Goal: Answer question/provide support

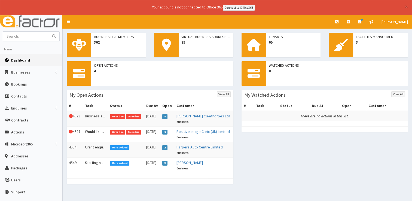
click at [21, 56] on link "Dashboard" at bounding box center [31, 60] width 62 height 12
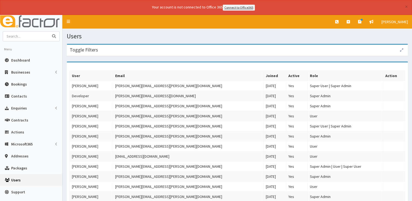
click at [28, 38] on input "text" at bounding box center [26, 37] width 46 height 10
type input "[PERSON_NAME]"
click at [48, 32] on button "submit" at bounding box center [53, 37] width 11 height 10
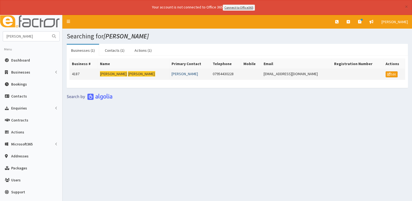
click at [171, 71] on link "Lewis Johnson" at bounding box center [184, 73] width 26 height 5
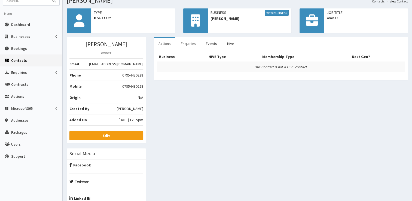
scroll to position [9, 0]
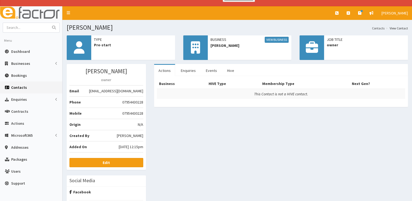
click at [164, 71] on link "Actions" at bounding box center [164, 70] width 21 height 11
click at [279, 40] on link "View Business" at bounding box center [277, 40] width 24 height 6
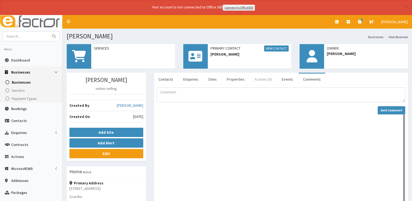
click at [259, 79] on link "Actions (0)" at bounding box center [263, 78] width 26 height 11
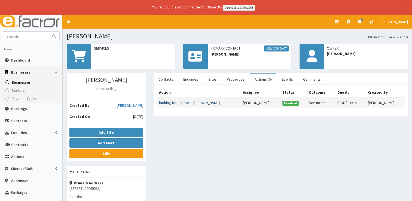
click at [185, 100] on link "looking for support - [PERSON_NAME]" at bounding box center [189, 102] width 61 height 5
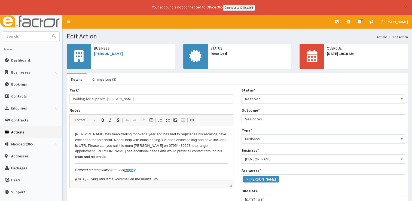
scroll to position [29, 0]
